Goal: Task Accomplishment & Management: Complete application form

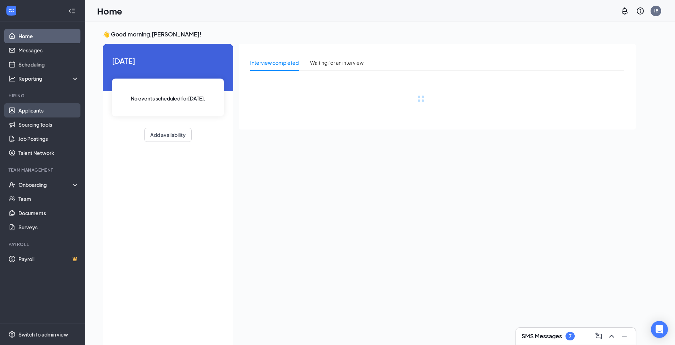
click at [41, 108] on link "Applicants" at bounding box center [48, 110] width 61 height 14
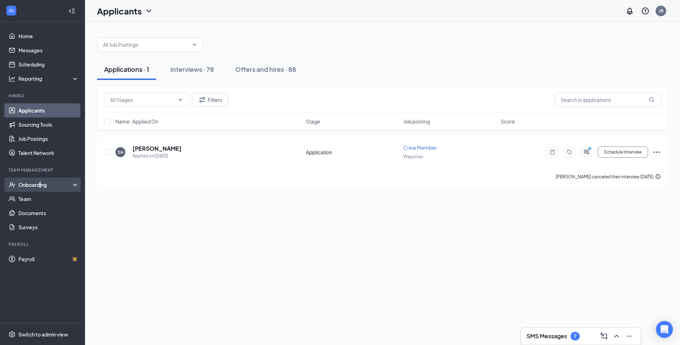
click at [41, 184] on div "Onboarding" at bounding box center [45, 184] width 55 height 7
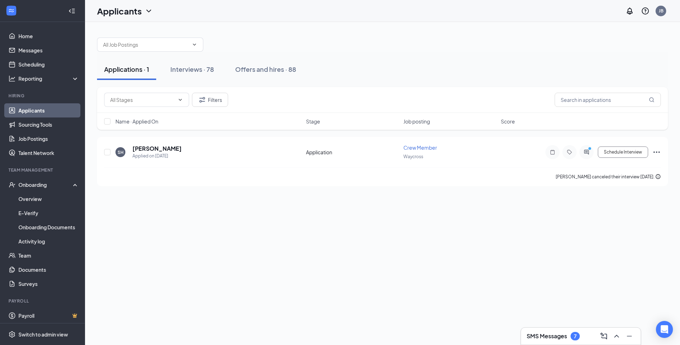
drag, startPoint x: 41, startPoint y: 184, endPoint x: 128, endPoint y: 207, distance: 90.2
click at [128, 207] on div "Applications · 1 Interviews · 78 Offers and hires · 88 Filters Name · Applied O…" at bounding box center [382, 183] width 595 height 323
click at [35, 197] on link "Overview" at bounding box center [48, 199] width 61 height 14
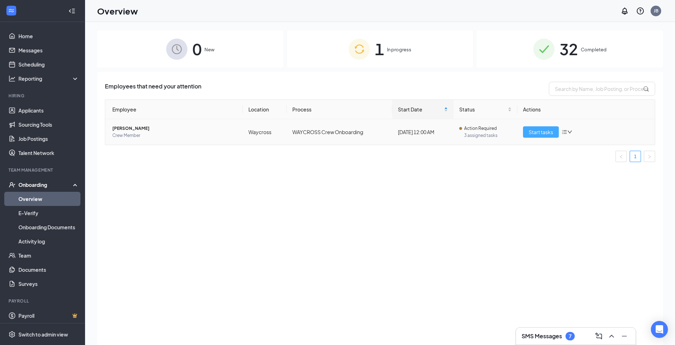
click at [547, 133] on span "Start tasks" at bounding box center [540, 132] width 24 height 8
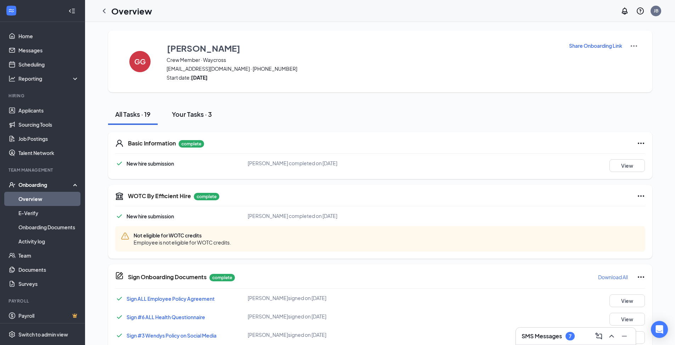
click at [210, 117] on div "Your Tasks · 3" at bounding box center [192, 114] width 40 height 9
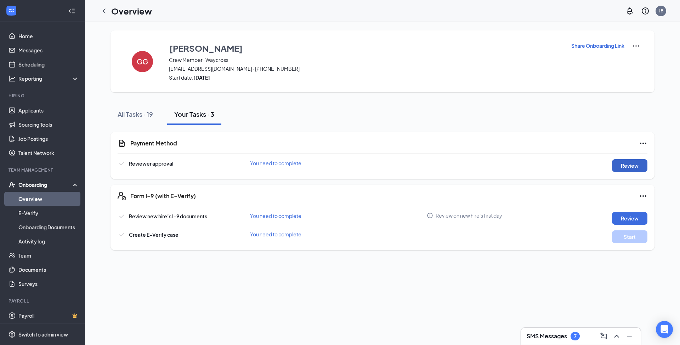
click at [632, 161] on button "Review" at bounding box center [629, 165] width 35 height 13
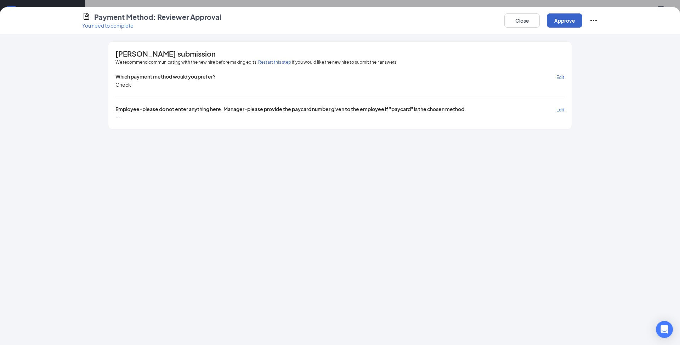
click at [573, 18] on button "Approve" at bounding box center [564, 20] width 35 height 14
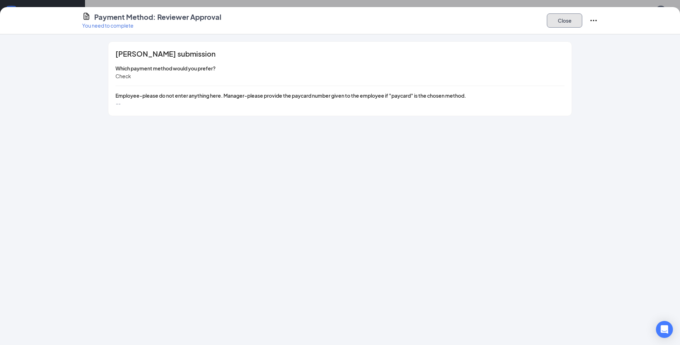
click at [556, 23] on button "Close" at bounding box center [564, 20] width 35 height 14
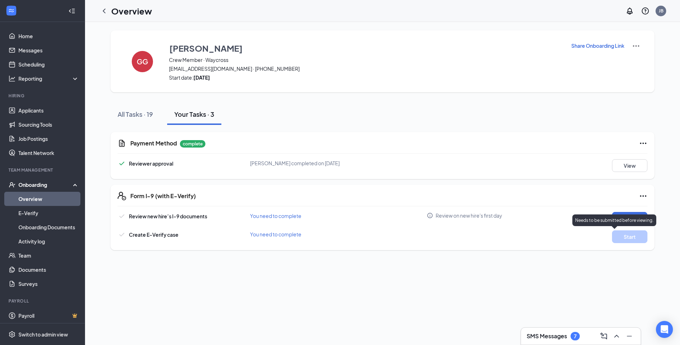
click at [621, 219] on p "Needs to be submitted before viewing." at bounding box center [614, 220] width 78 height 6
click at [626, 217] on button "Review" at bounding box center [629, 218] width 35 height 13
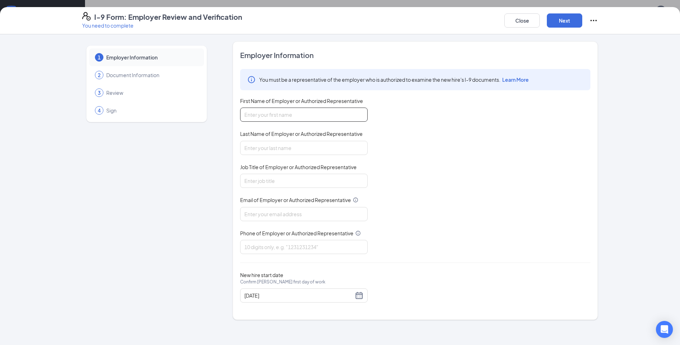
click at [314, 113] on input "First Name of Employer or Authorized Representative" at bounding box center [303, 115] width 127 height 14
type input "[PERSON_NAME]"
type input "bacon"
type input "[EMAIL_ADDRESS][DOMAIN_NAME]"
click at [286, 183] on input "Job Title of Employer or Authorized Representative" at bounding box center [303, 181] width 127 height 14
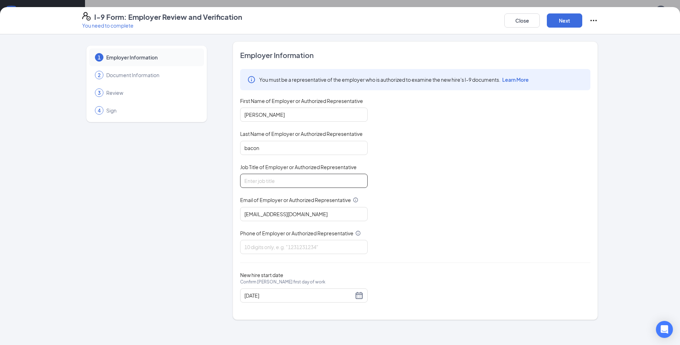
type input "gm"
click at [272, 249] on input "Phone of Employer or Authorized Representative" at bounding box center [303, 247] width 127 height 14
type input "9122836584"
click at [575, 21] on button "Next" at bounding box center [564, 20] width 35 height 14
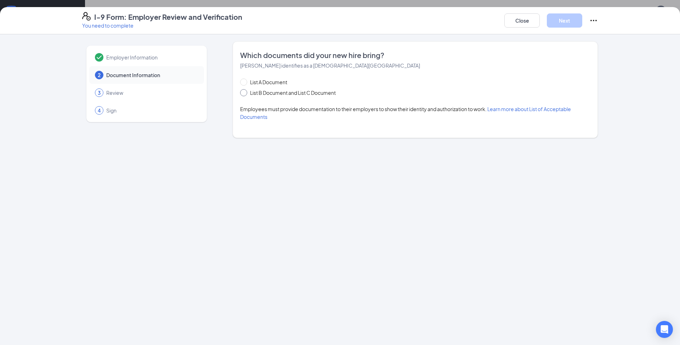
click at [240, 92] on input "List B Document and List C Document" at bounding box center [242, 91] width 5 height 5
radio input "true"
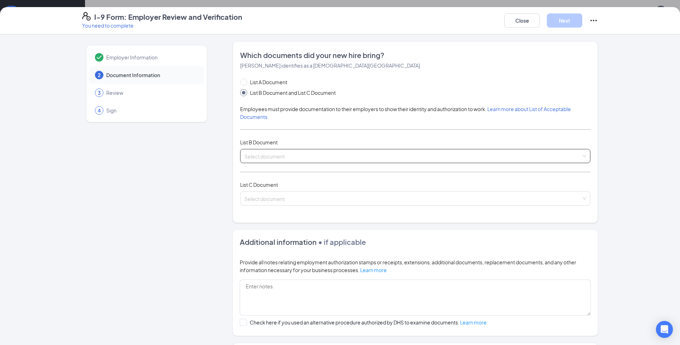
click at [264, 155] on input "search" at bounding box center [412, 154] width 337 height 11
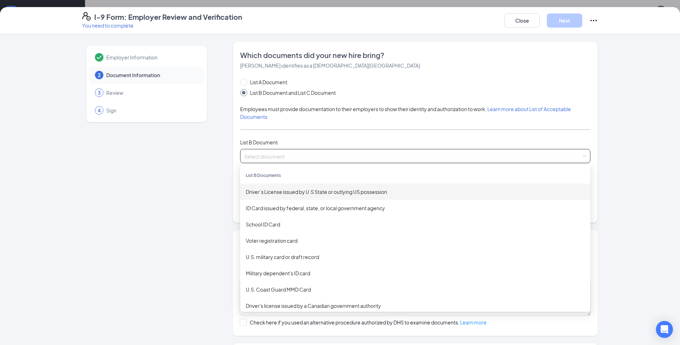
click at [283, 190] on div "Driver’s License issued by U.S State or outlying US possession" at bounding box center [415, 192] width 339 height 8
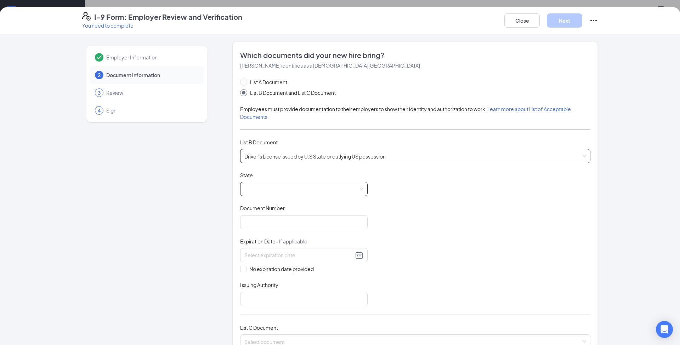
click at [279, 186] on span at bounding box center [303, 188] width 119 height 13
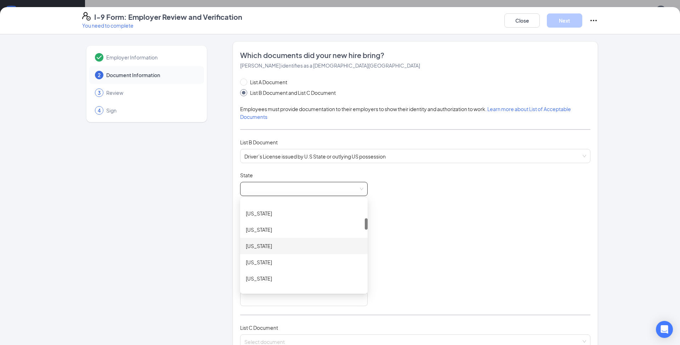
click at [260, 245] on div "[US_STATE]" at bounding box center [304, 246] width 116 height 8
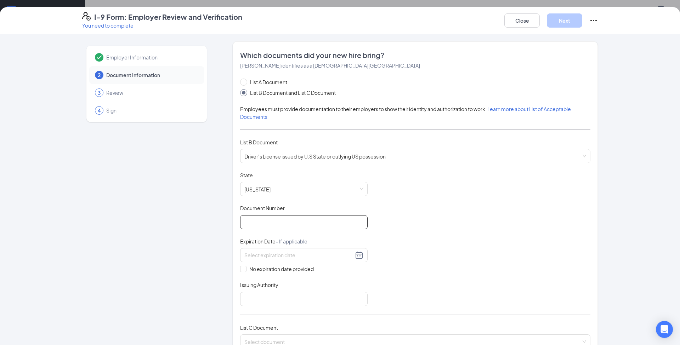
click at [262, 224] on input "Document Number" at bounding box center [303, 222] width 127 height 14
click at [259, 221] on input "Document Number" at bounding box center [303, 222] width 127 height 14
type input "5"
type input "059746619"
click at [274, 255] on input at bounding box center [298, 255] width 109 height 8
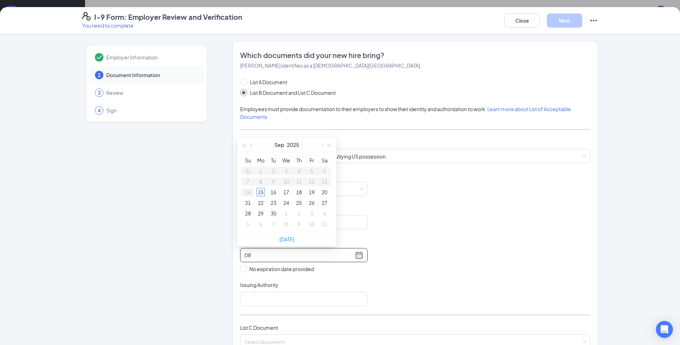
type input "0"
click at [315, 170] on div "1" at bounding box center [311, 171] width 8 height 8
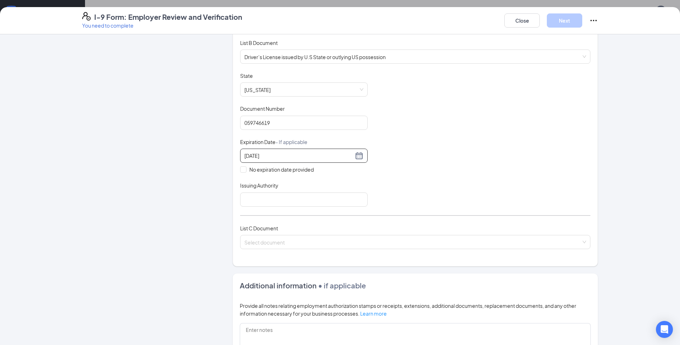
scroll to position [106, 0]
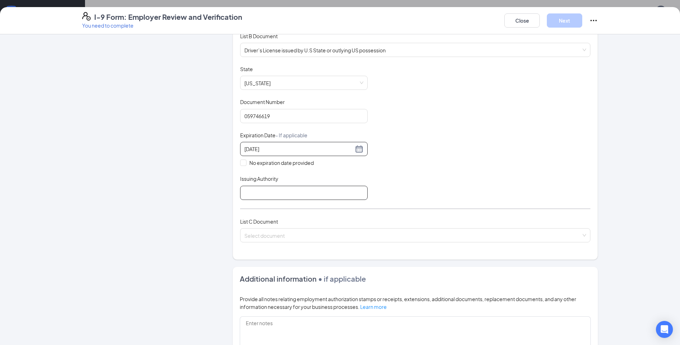
type input "[DATE]"
click at [298, 196] on input "Issuing Authority" at bounding box center [303, 193] width 127 height 14
type input "ga"
click at [319, 232] on input "search" at bounding box center [412, 234] width 337 height 11
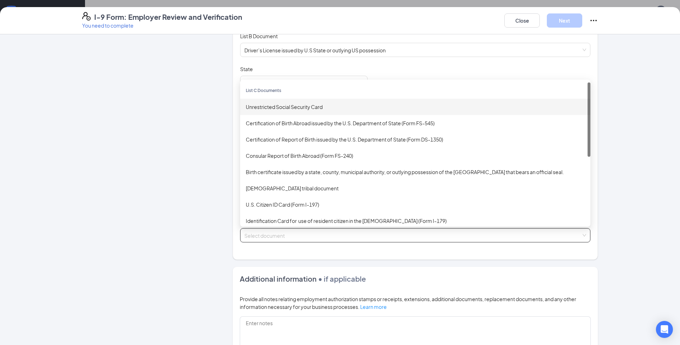
click at [289, 108] on div "Unrestricted Social Security Card" at bounding box center [415, 107] width 339 height 8
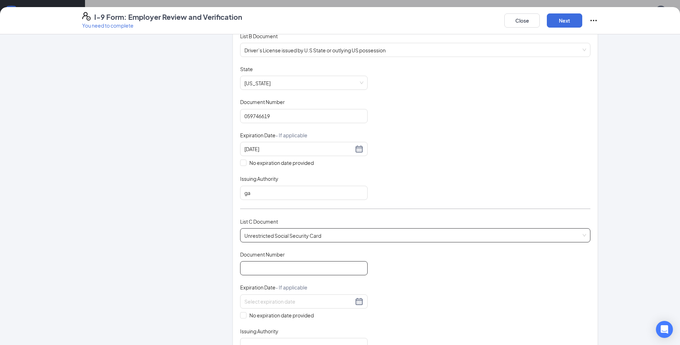
click at [281, 273] on input "Document Number" at bounding box center [303, 268] width 127 height 14
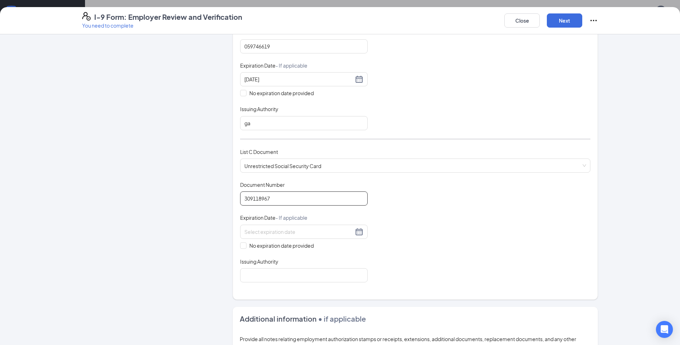
scroll to position [212, 0]
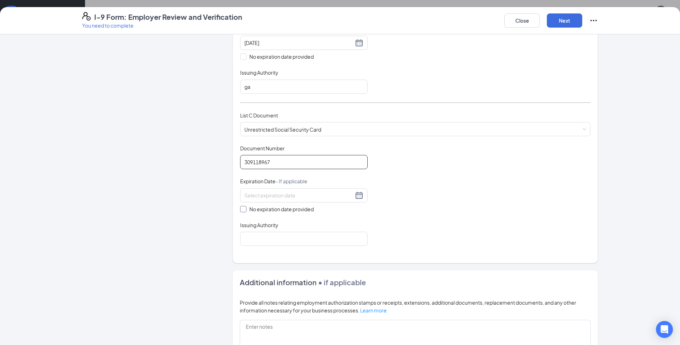
type input "309118967"
click at [241, 211] on span at bounding box center [243, 209] width 6 height 6
click at [241, 211] on input "No expiration date provided" at bounding box center [242, 208] width 5 height 5
checkbox input "true"
click at [265, 240] on input "Issuing Authority" at bounding box center [303, 240] width 127 height 14
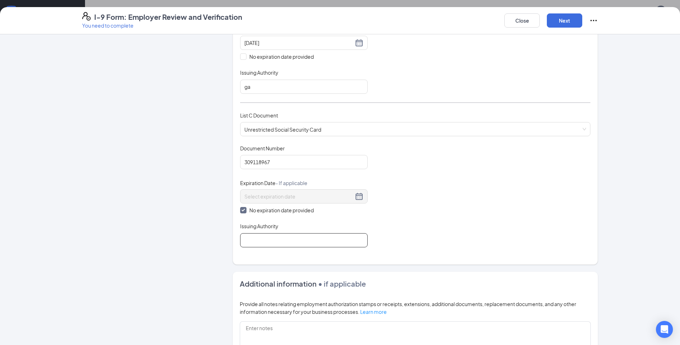
type input "ga"
click at [570, 21] on button "Next" at bounding box center [564, 20] width 35 height 14
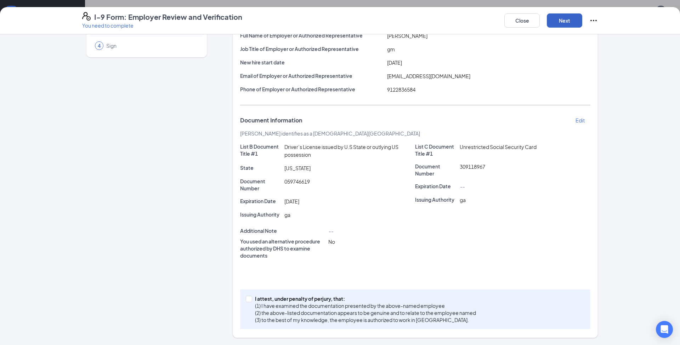
scroll to position [65, 0]
click at [248, 301] on span at bounding box center [249, 299] width 6 height 6
click at [248, 301] on input "I attest, under penalty of [PERSON_NAME], that: (1) I have examined the documen…" at bounding box center [248, 298] width 5 height 5
checkbox input "true"
click at [571, 20] on button "Next" at bounding box center [564, 20] width 35 height 14
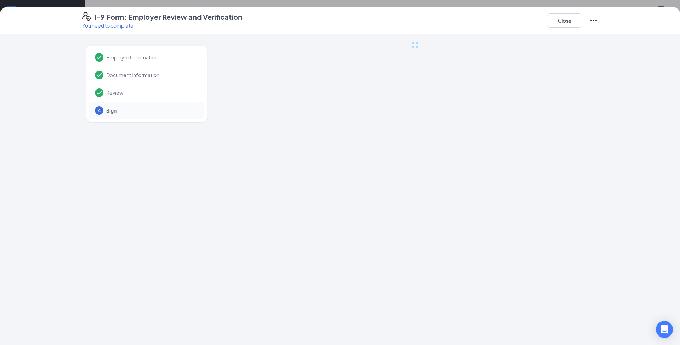
scroll to position [0, 0]
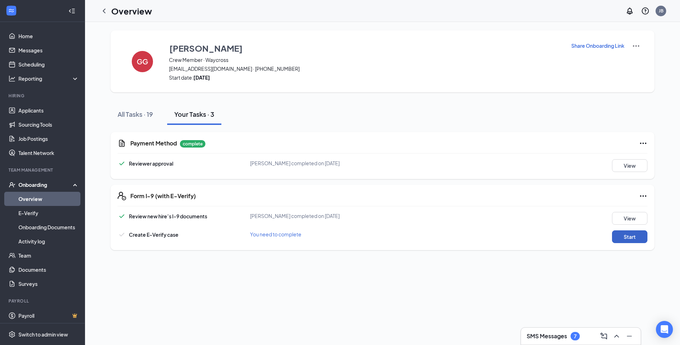
click at [633, 237] on button "Start" at bounding box center [629, 237] width 35 height 13
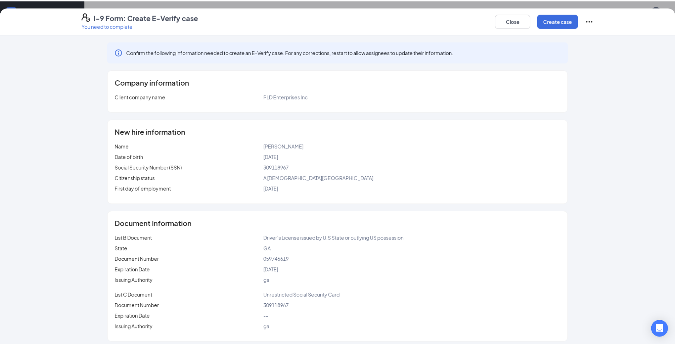
scroll to position [5, 0]
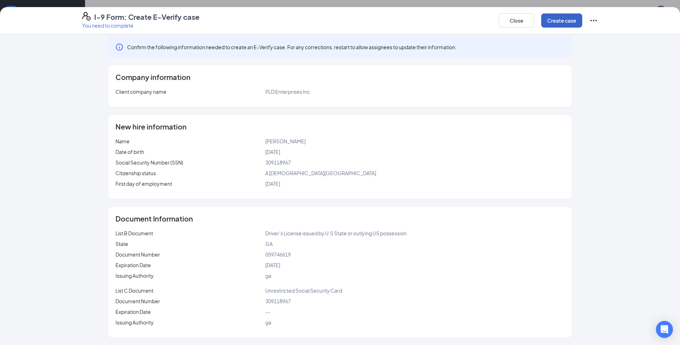
click at [555, 17] on button "Create case" at bounding box center [561, 20] width 41 height 14
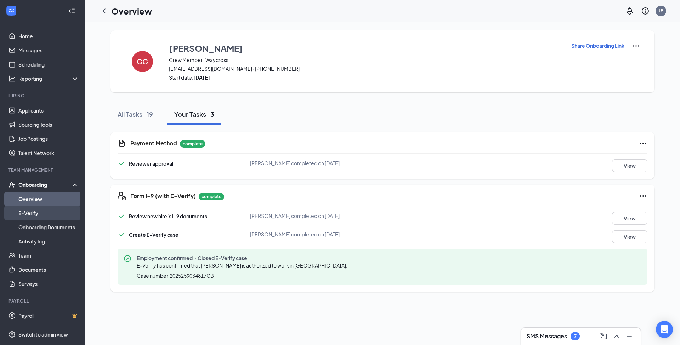
click at [33, 216] on link "E-Verify" at bounding box center [48, 213] width 61 height 14
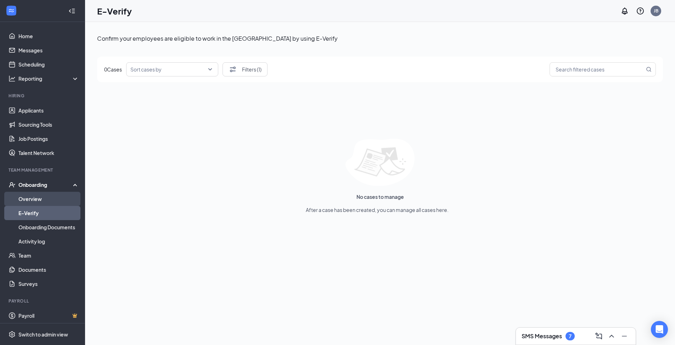
click at [38, 198] on link "Overview" at bounding box center [48, 199] width 61 height 14
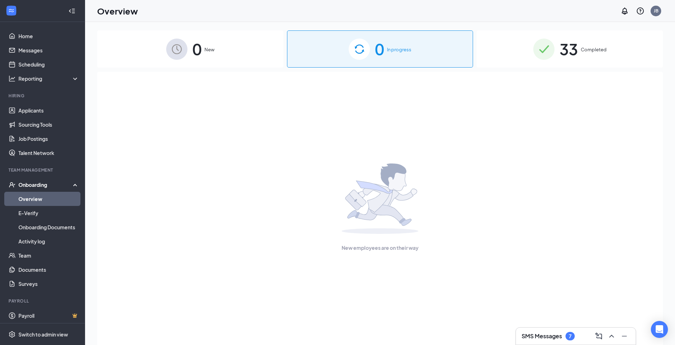
click at [38, 181] on div "Onboarding" at bounding box center [42, 185] width 85 height 14
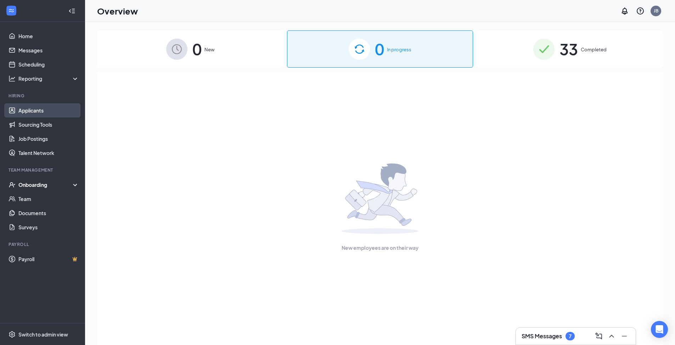
click at [32, 111] on link "Applicants" at bounding box center [48, 110] width 61 height 14
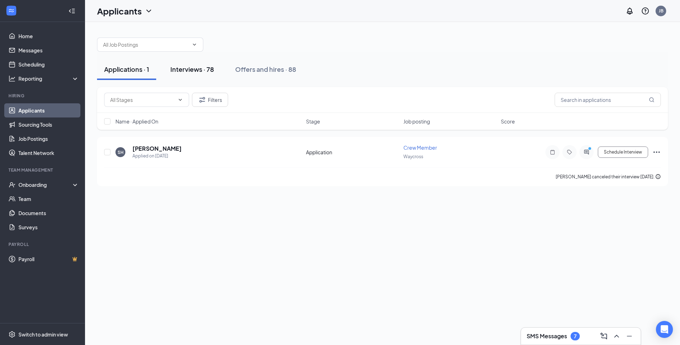
click at [200, 70] on div "Interviews · 78" at bounding box center [192, 69] width 44 height 9
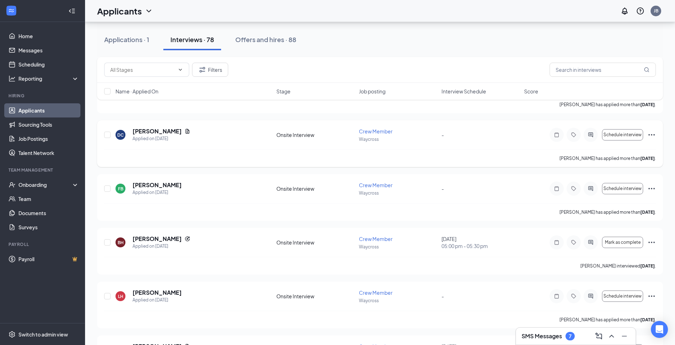
scroll to position [1310, 0]
